Goal: Task Accomplishment & Management: Use online tool/utility

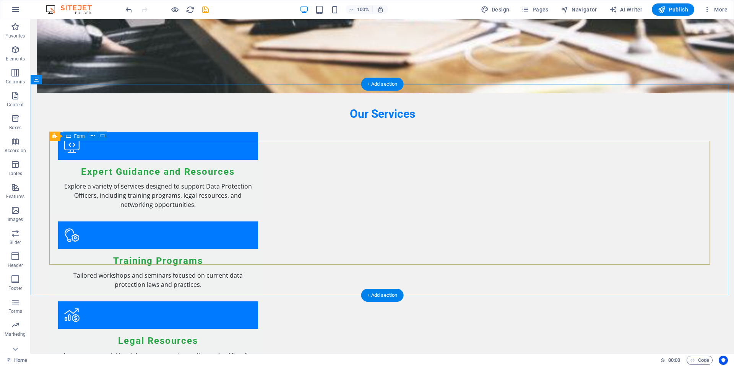
scroll to position [1038, 0]
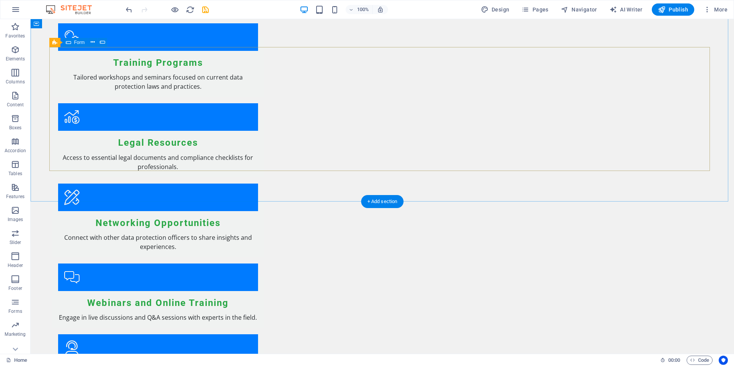
drag, startPoint x: 378, startPoint y: 87, endPoint x: 243, endPoint y: 87, distance: 135.3
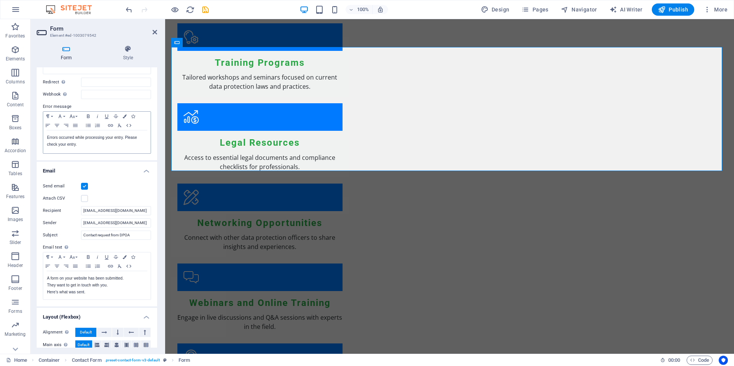
scroll to position [115, 0]
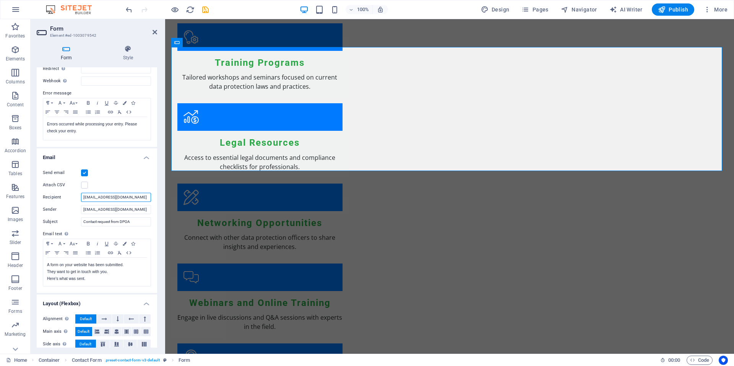
drag, startPoint x: 114, startPoint y: 198, endPoint x: 79, endPoint y: 198, distance: 35.5
click at [79, 198] on div "Recipient [EMAIL_ADDRESS][DOMAIN_NAME]" at bounding box center [97, 197] width 108 height 9
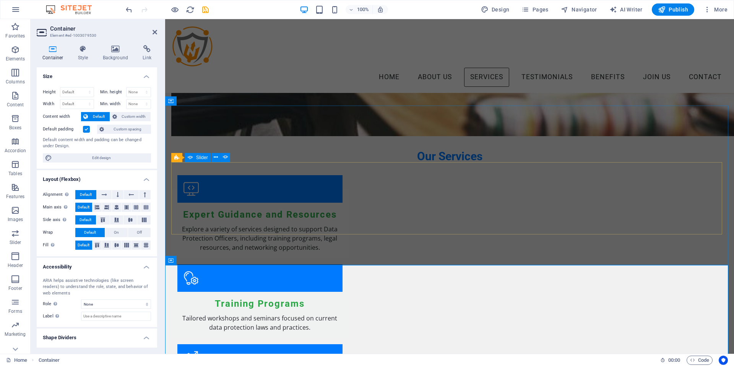
scroll to position [541, 0]
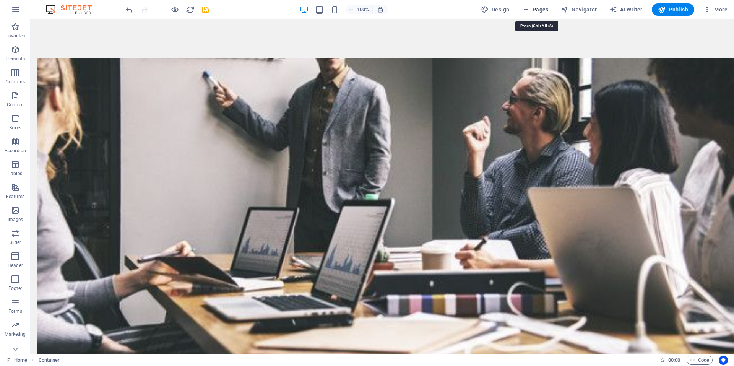
click at [538, 11] on span "Pages" at bounding box center [534, 10] width 27 height 8
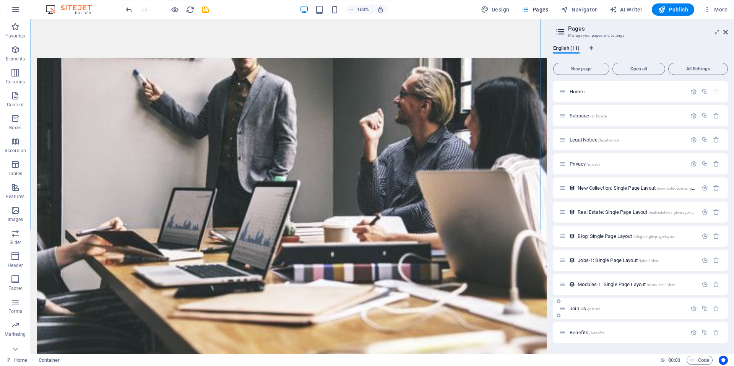
click at [608, 311] on div "Join Us /join-us" at bounding box center [622, 308] width 127 height 9
click at [586, 309] on span "Join Us /join-us" at bounding box center [584, 308] width 31 height 6
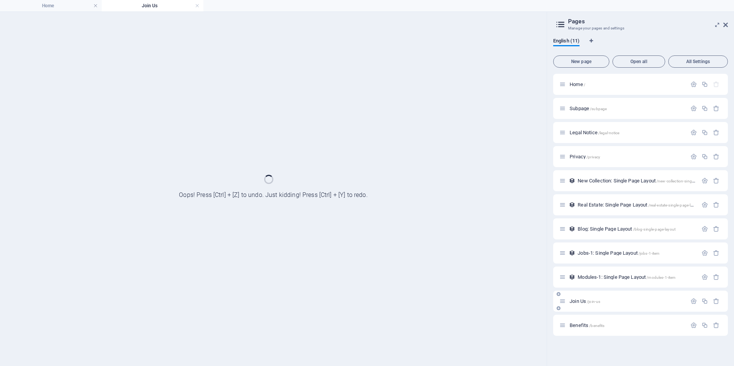
scroll to position [0, 0]
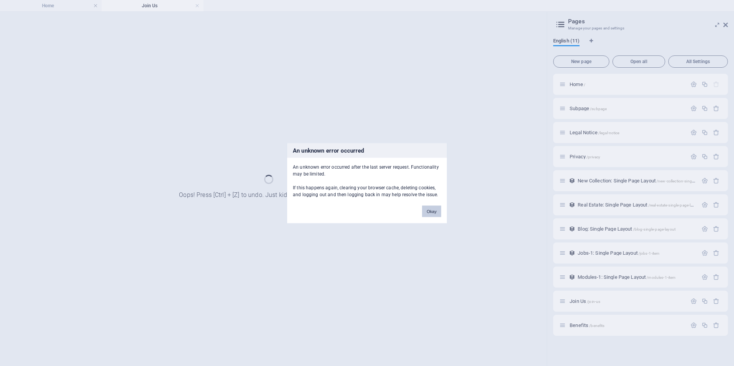
click at [428, 212] on button "Okay" at bounding box center [431, 210] width 19 height 11
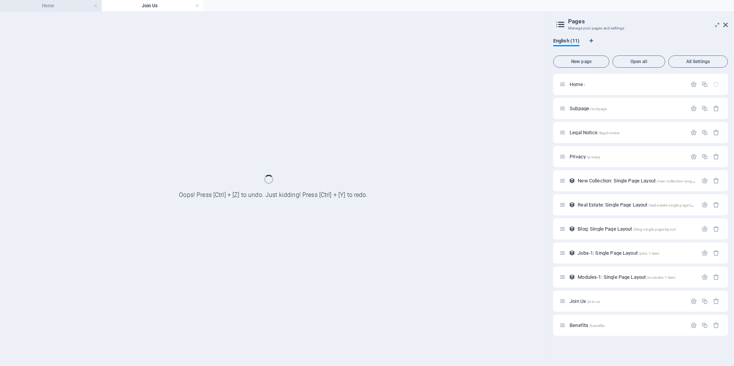
click at [51, 9] on h4 "Home" at bounding box center [51, 6] width 102 height 8
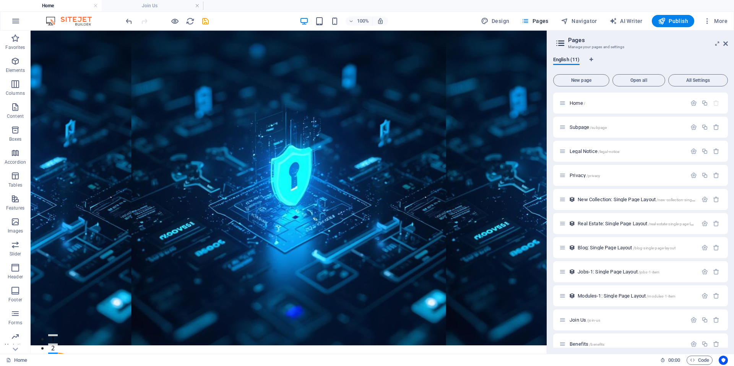
scroll to position [558, 0]
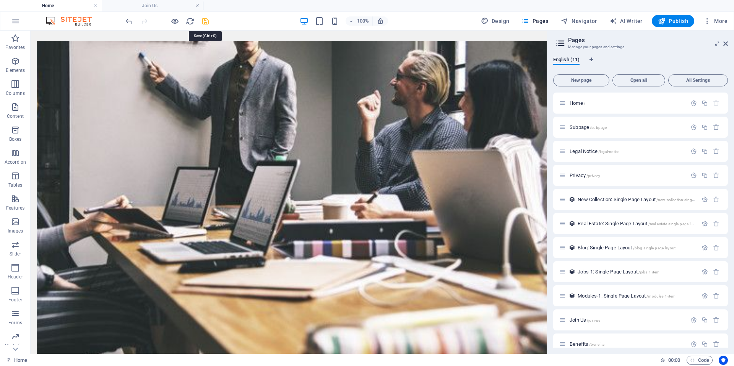
click at [206, 23] on icon "save" at bounding box center [205, 21] width 9 height 9
checkbox input "false"
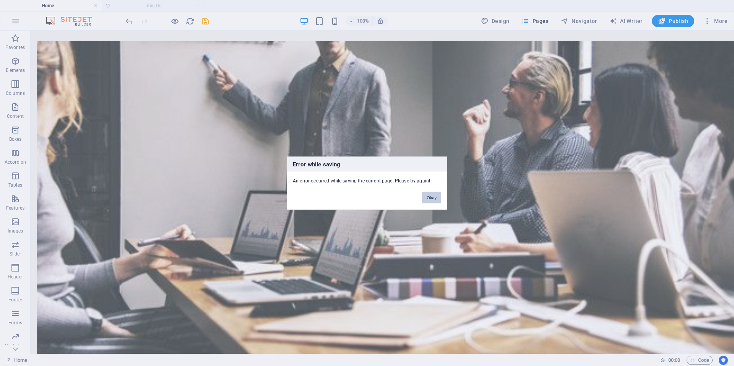
click at [430, 199] on button "Okay" at bounding box center [431, 196] width 19 height 11
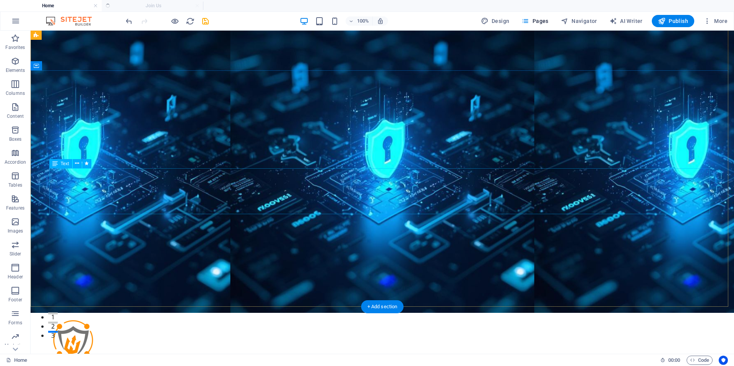
scroll to position [0, 0]
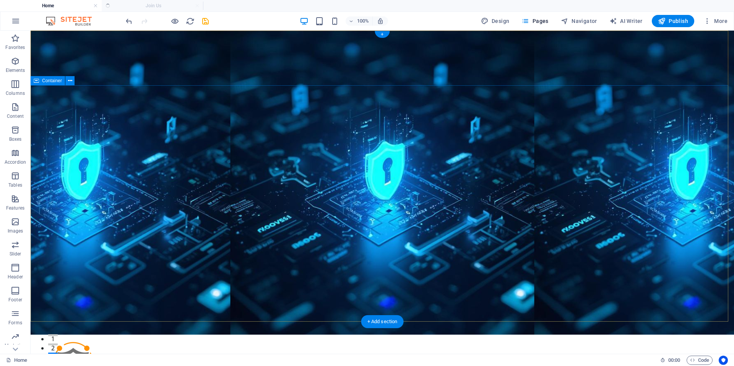
drag, startPoint x: 77, startPoint y: 138, endPoint x: 88, endPoint y: 84, distance: 54.9
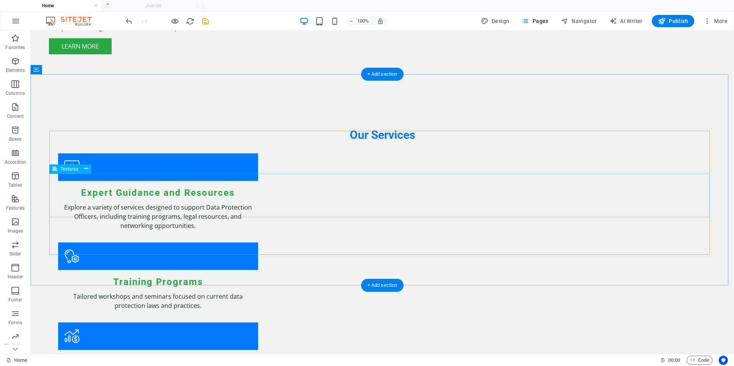
scroll to position [955, 0]
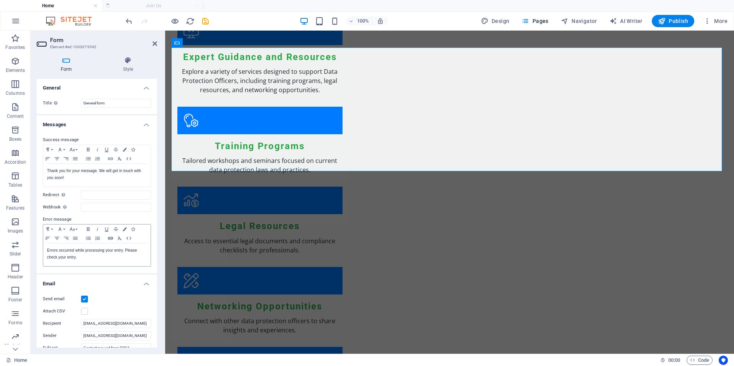
scroll to position [1039, 0]
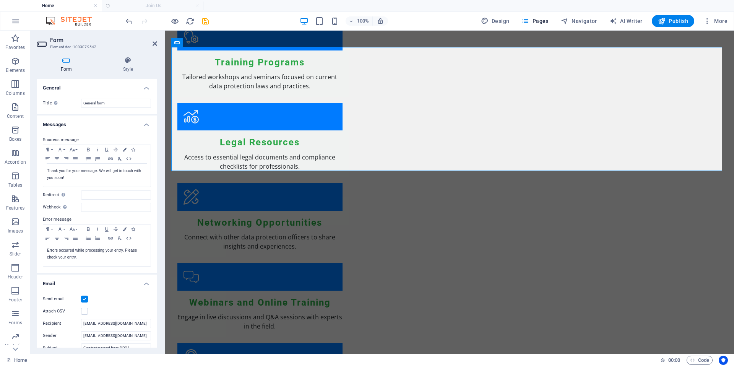
drag, startPoint x: 158, startPoint y: 241, endPoint x: 156, endPoint y: 250, distance: 9.3
click at [156, 250] on div "Form Style General Title Define a name for the form. General form Messages Succ…" at bounding box center [97, 201] width 133 height 303
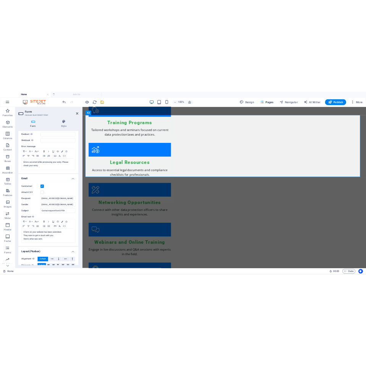
scroll to position [120, 0]
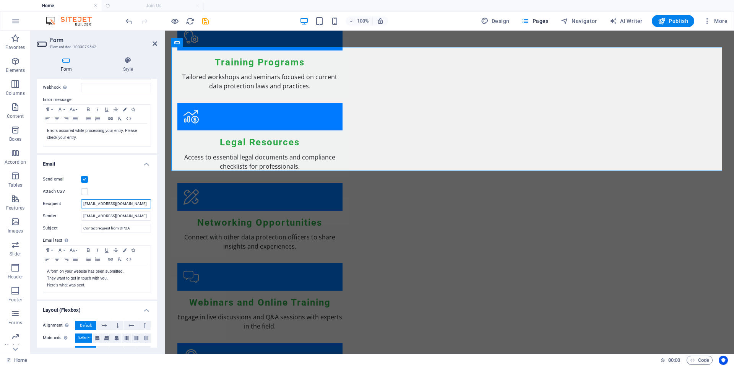
click at [110, 205] on input "[EMAIL_ADDRESS][DOMAIN_NAME]" at bounding box center [116, 203] width 70 height 9
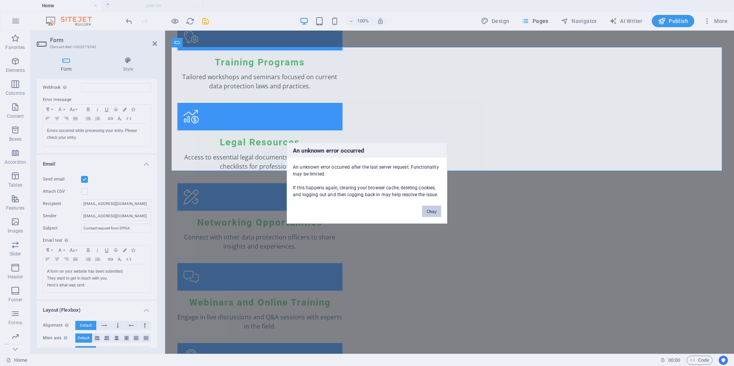
click at [432, 214] on button "Okay" at bounding box center [431, 210] width 19 height 11
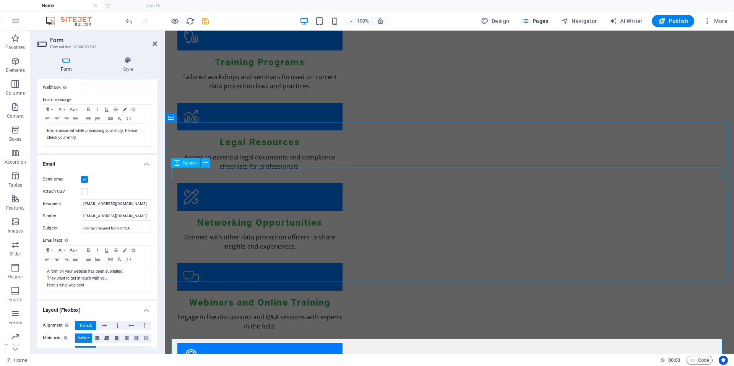
scroll to position [748, 0]
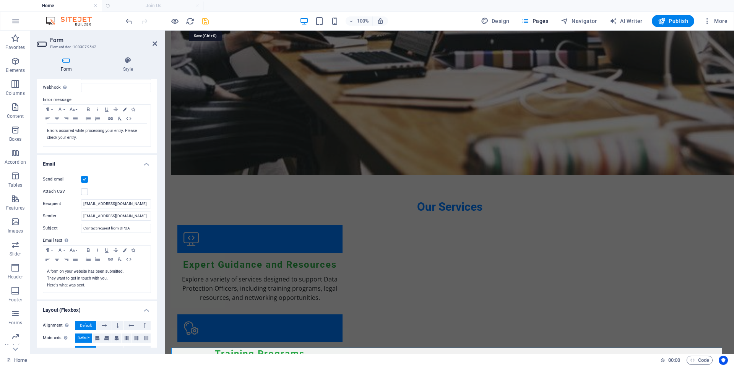
click at [206, 20] on icon "save" at bounding box center [205, 21] width 9 height 9
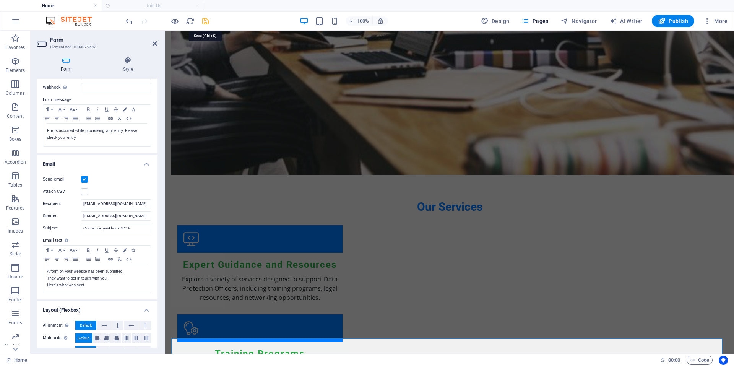
click at [206, 20] on icon "save" at bounding box center [205, 21] width 9 height 9
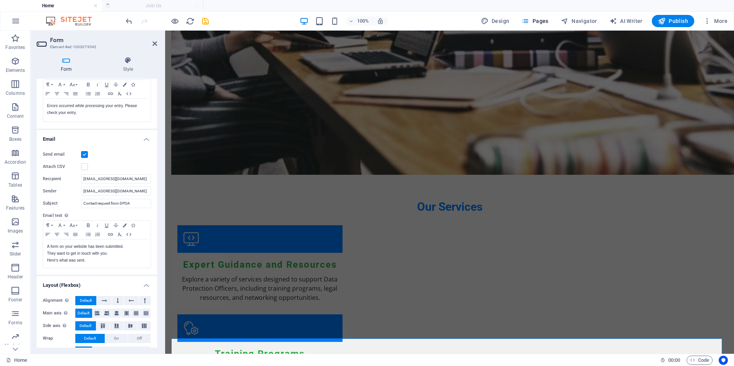
scroll to position [159, 0]
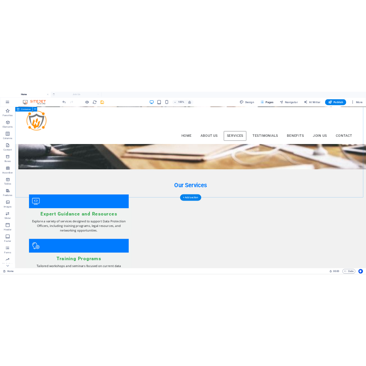
scroll to position [519, 0]
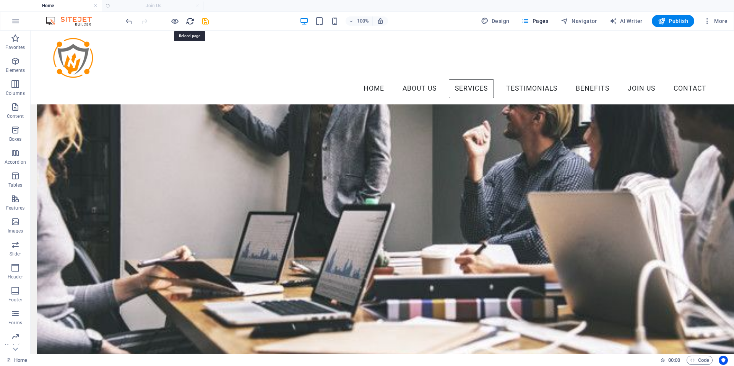
click at [188, 25] on icon "reload" at bounding box center [190, 21] width 9 height 9
click at [194, 22] on icon "reload" at bounding box center [190, 21] width 9 height 9
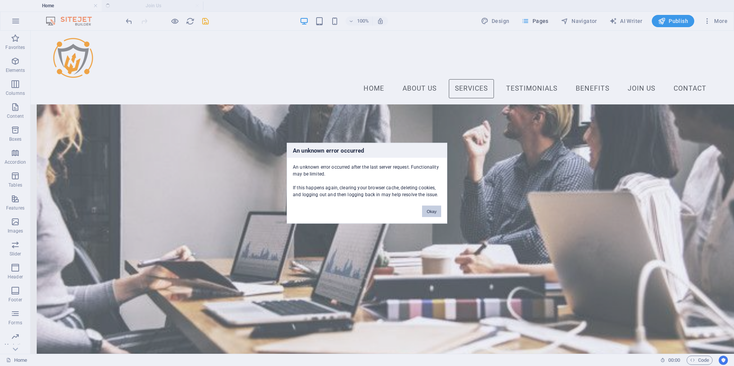
click at [435, 213] on button "Okay" at bounding box center [431, 210] width 19 height 11
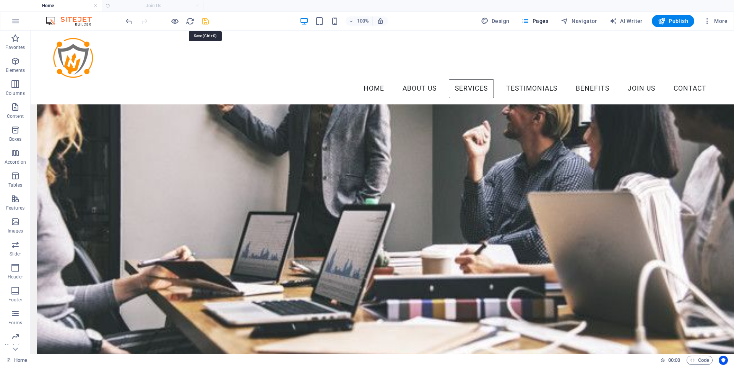
click at [205, 21] on icon "save" at bounding box center [205, 21] width 9 height 9
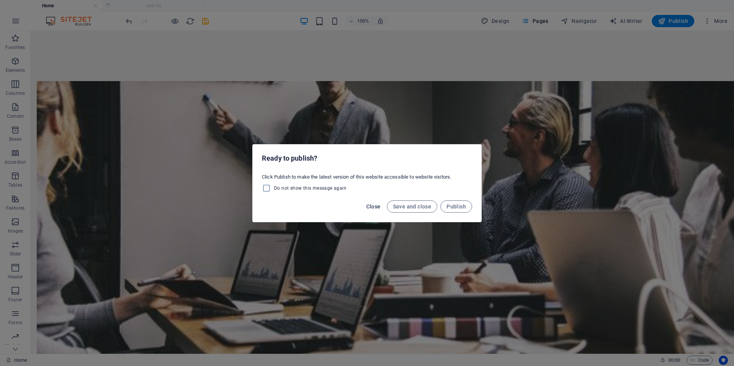
click at [372, 208] on span "Close" at bounding box center [373, 206] width 15 height 6
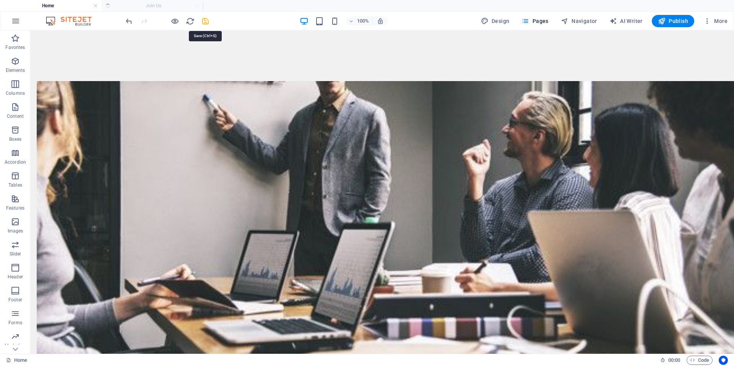
click at [203, 20] on icon "save" at bounding box center [205, 21] width 9 height 9
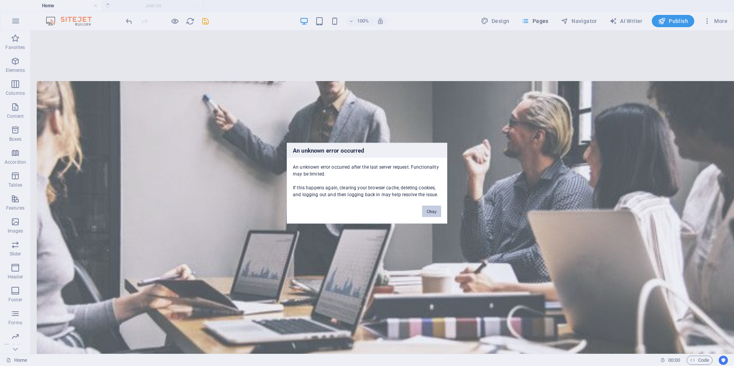
click at [435, 209] on button "Okay" at bounding box center [431, 210] width 19 height 11
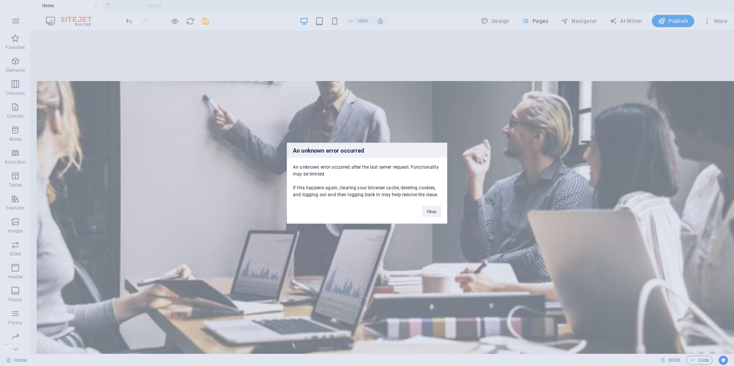
click at [435, 209] on button "Okay" at bounding box center [431, 210] width 19 height 11
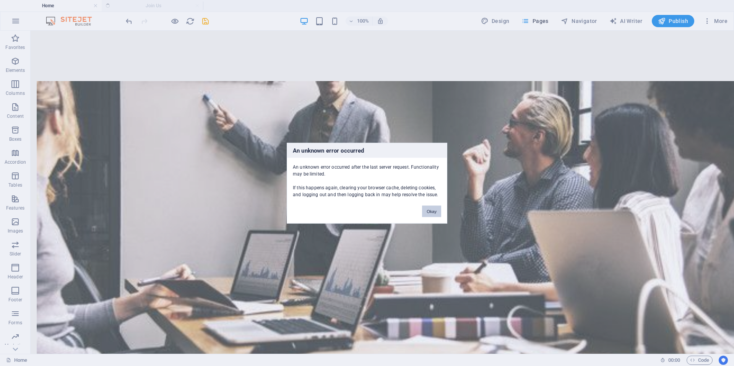
click at [435, 209] on button "Okay" at bounding box center [431, 210] width 19 height 11
